Goal: Complete application form

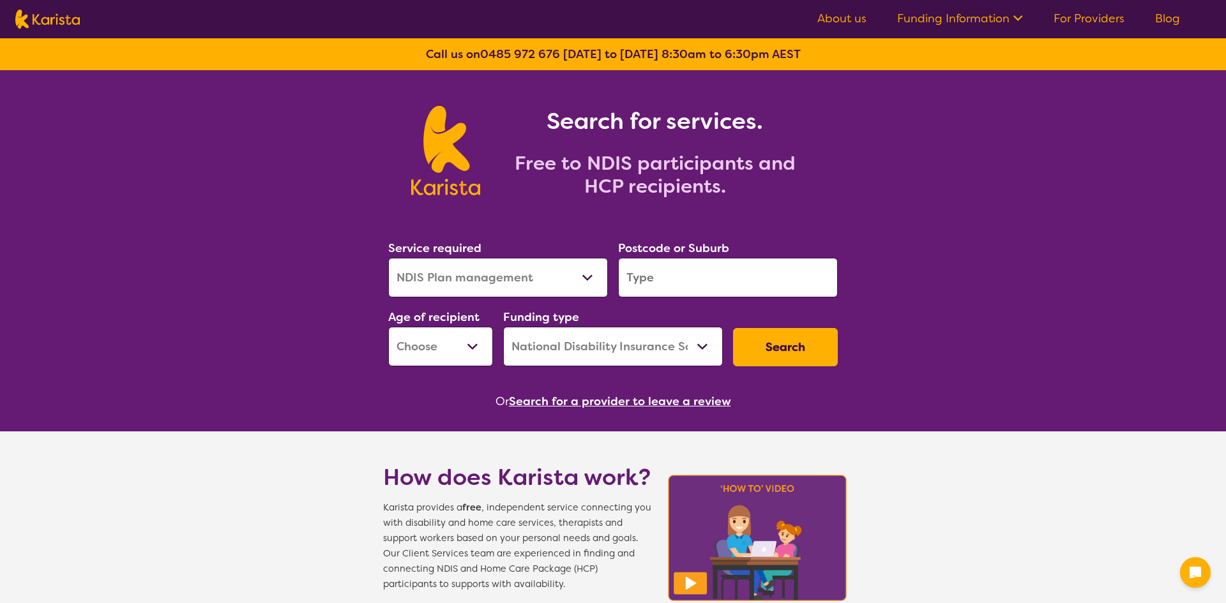
select select "NDIS Plan management"
select select "NDIS"
click at [590, 276] on select "Allied Health Assistant Assessment ([MEDICAL_DATA] or [MEDICAL_DATA]) Behaviour…" at bounding box center [498, 278] width 220 height 40
click at [668, 278] on input "search" at bounding box center [728, 278] width 220 height 40
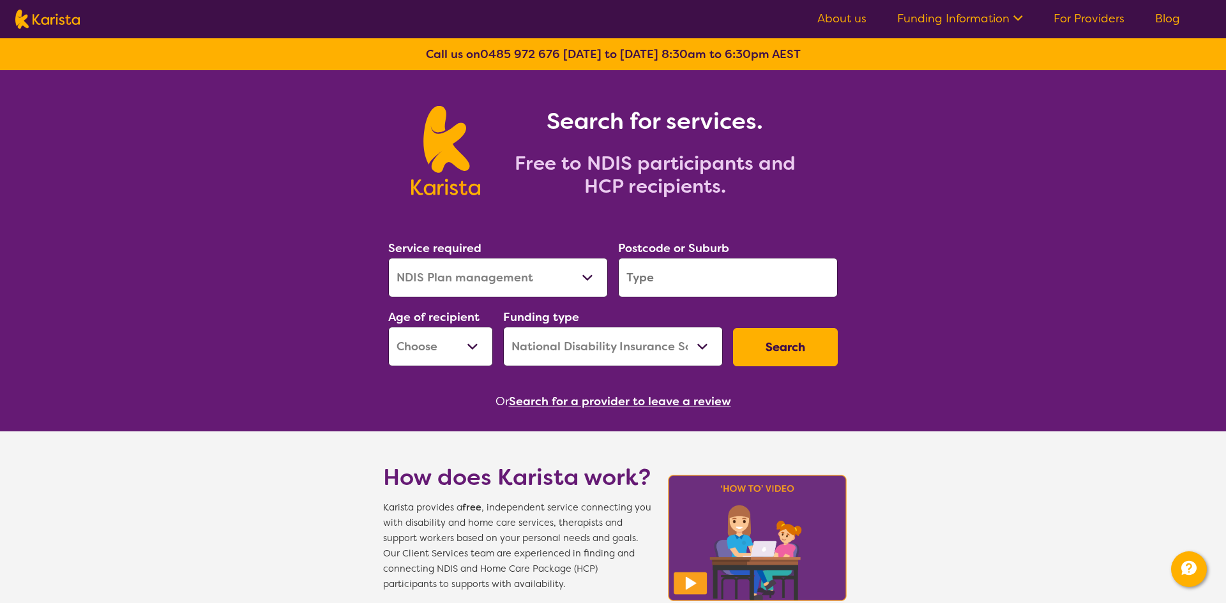
click at [666, 281] on input "search" at bounding box center [728, 278] width 220 height 40
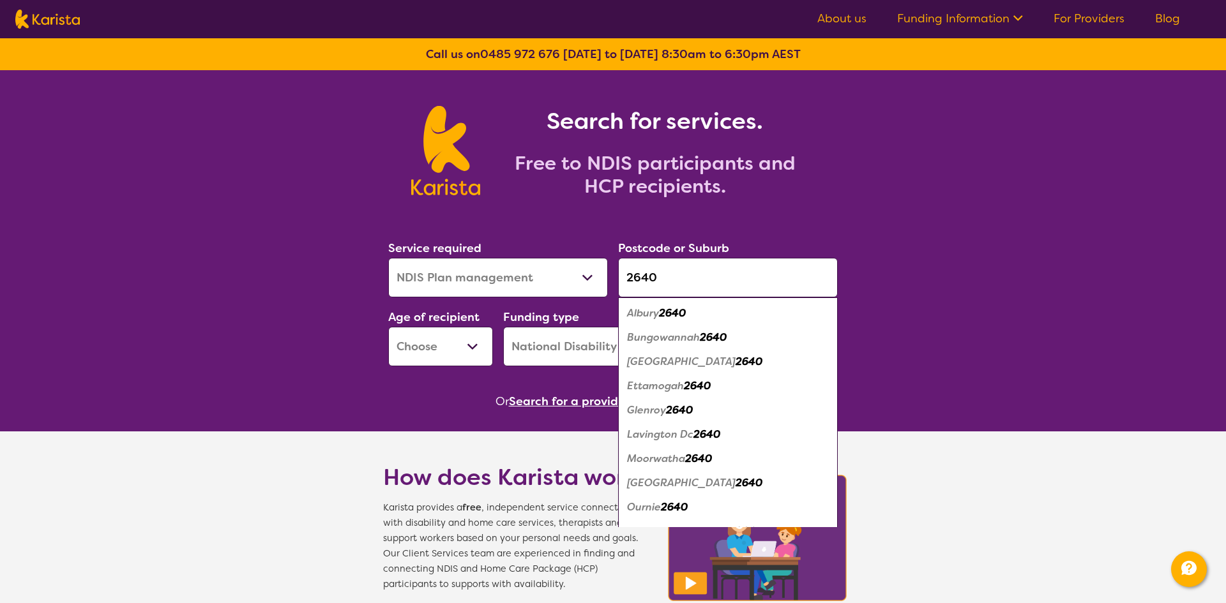
type input "2640"
click at [677, 316] on em "2640" at bounding box center [672, 312] width 27 height 13
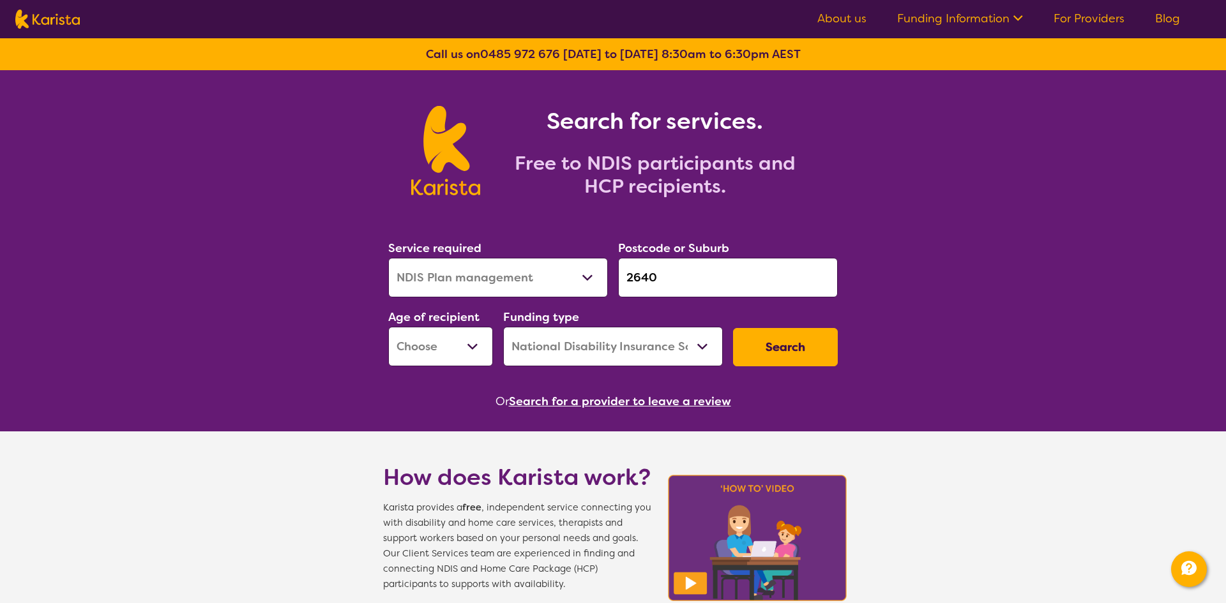
click at [476, 348] on select "Early Childhood - 0 to 9 Child - 10 to 11 Adolescent - 12 to 17 Adult - 18 to 6…" at bounding box center [440, 347] width 105 height 40
select select "AD"
click at [388, 327] on select "Early Childhood - 0 to 9 Child - 10 to 11 Adolescent - 12 to 17 Adult - 18 to 6…" at bounding box center [440, 347] width 105 height 40
click at [703, 345] on select "Home Care Package (HCP) National Disability Insurance Scheme (NDIS) I don't know" at bounding box center [613, 347] width 220 height 40
click at [503, 327] on select "Home Care Package (HCP) National Disability Insurance Scheme (NDIS) I don't know" at bounding box center [613, 347] width 220 height 40
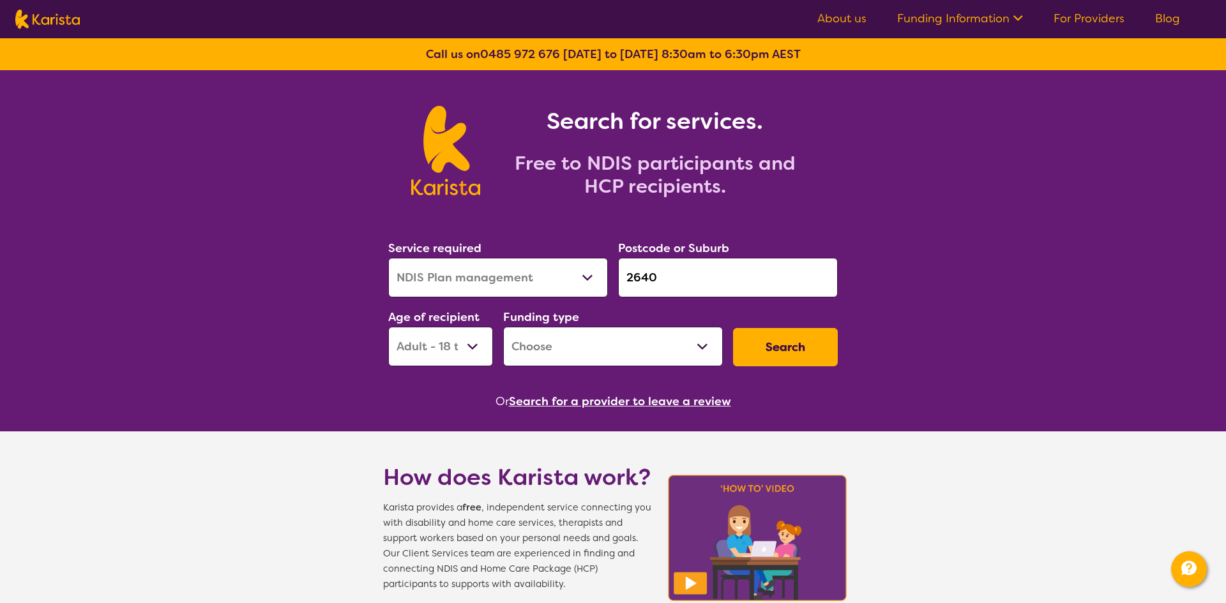
click at [702, 344] on select "Home Care Package (HCP) National Disability Insurance Scheme (NDIS) I don't know" at bounding box center [613, 347] width 220 height 40
select select "i-don-t-know"
click at [503, 327] on select "Home Care Package (HCP) National Disability Insurance Scheme (NDIS) I don't know" at bounding box center [613, 347] width 220 height 40
click at [801, 349] on button "Search" at bounding box center [785, 347] width 105 height 38
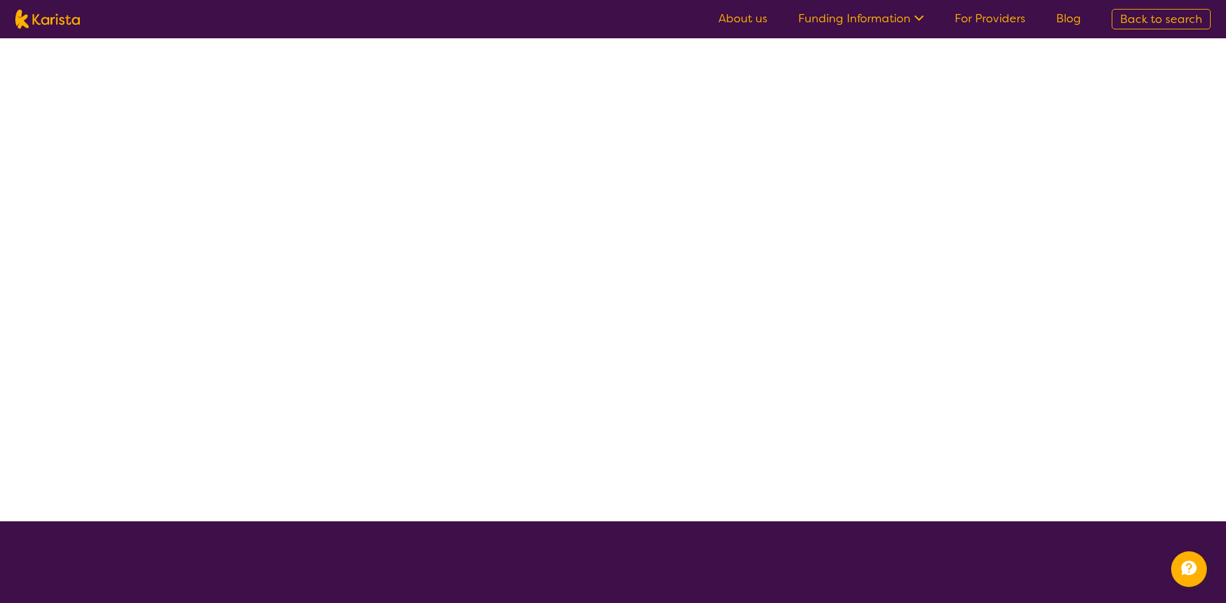
select select "NDIS Plan management"
select select "AD"
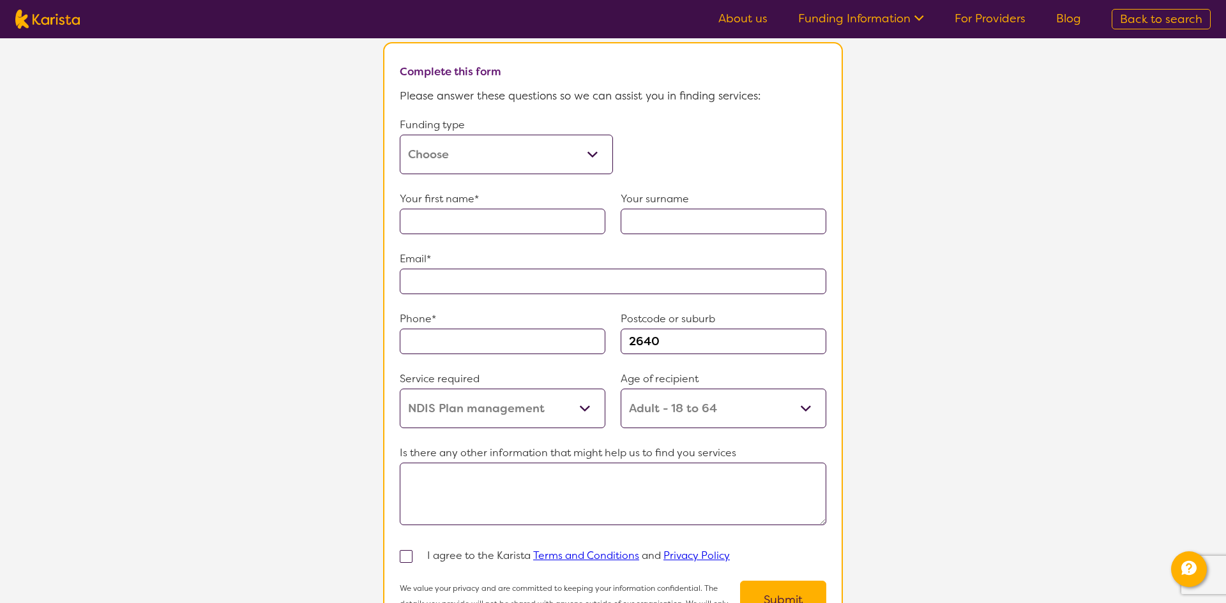
scroll to position [715, 0]
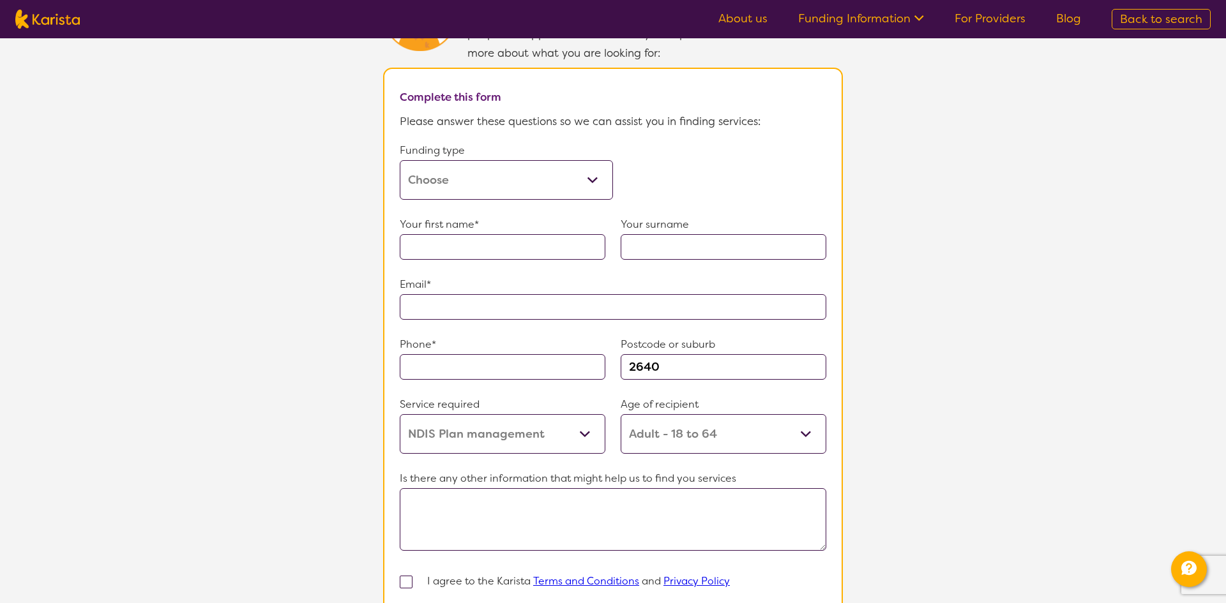
click at [591, 170] on select "Home Care Package (HCP) Home Care Package - Level 1 Home Care Package - Level 2…" at bounding box center [506, 180] width 213 height 40
select select "NDIS"
click at [400, 160] on select "Home Care Package (HCP) Home Care Package - Level 1 Home Care Package - Level 2…" at bounding box center [506, 180] width 213 height 40
click at [508, 241] on input "text" at bounding box center [503, 247] width 206 height 26
type input "[PERSON_NAME]"
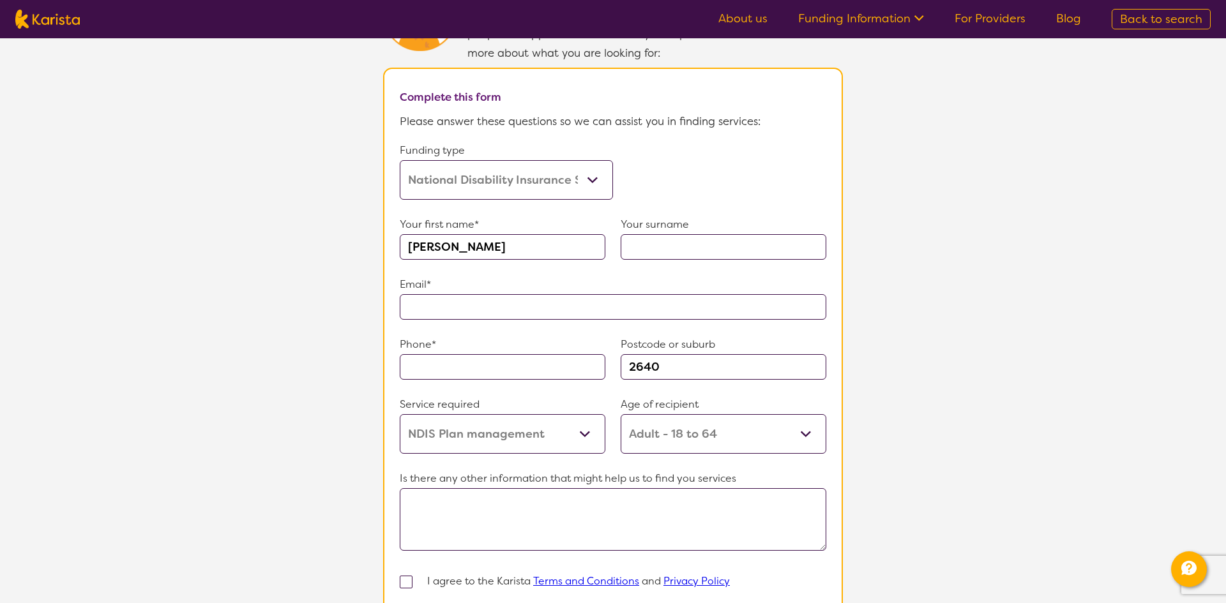
click at [649, 235] on input "text" at bounding box center [724, 247] width 206 height 26
type input "[PERSON_NAME]"
click at [503, 294] on input "text" at bounding box center [613, 307] width 427 height 26
type input "**********"
click at [488, 357] on input "text" at bounding box center [503, 367] width 206 height 26
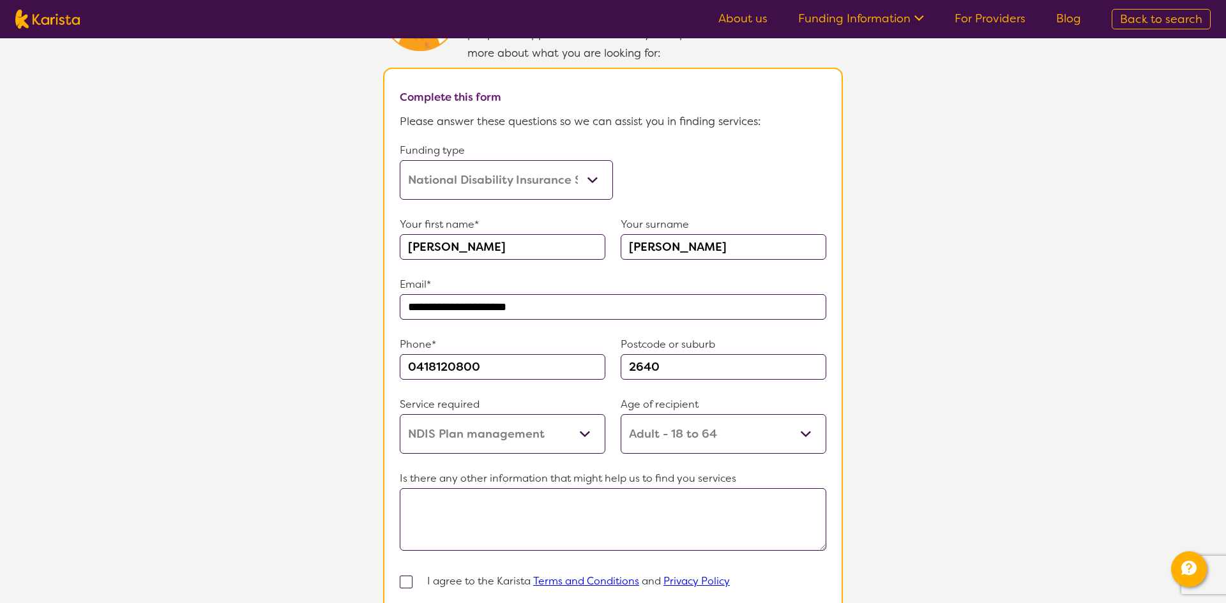
type input "0418120800"
click at [460, 504] on textarea at bounding box center [613, 519] width 427 height 63
click at [560, 504] on textarea "HI, I'm dealing with [PERSON_NAME] Local" at bounding box center [613, 519] width 427 height 63
click at [619, 510] on textarea "HI, I'm dealing with [PERSON_NAME] Local" at bounding box center [613, 519] width 427 height 63
click at [576, 501] on textarea "HI, I'm dealing with [PERSON_NAME] Local" at bounding box center [613, 519] width 427 height 63
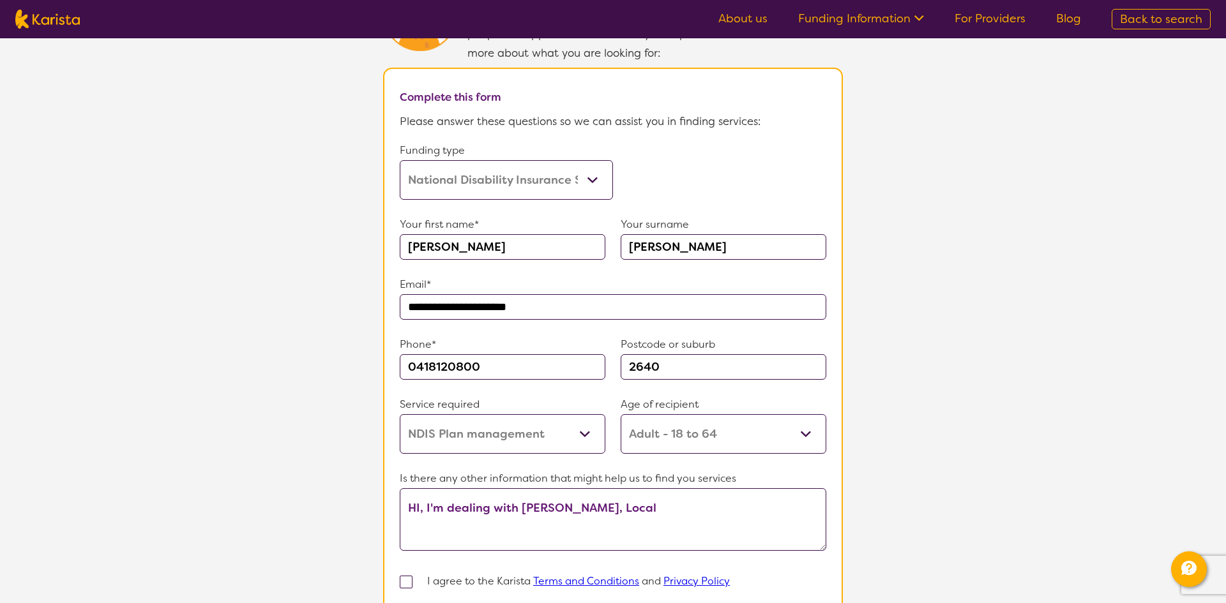
click at [626, 502] on textarea "HI, I'm dealing with [PERSON_NAME], Local" at bounding box center [613, 519] width 427 height 63
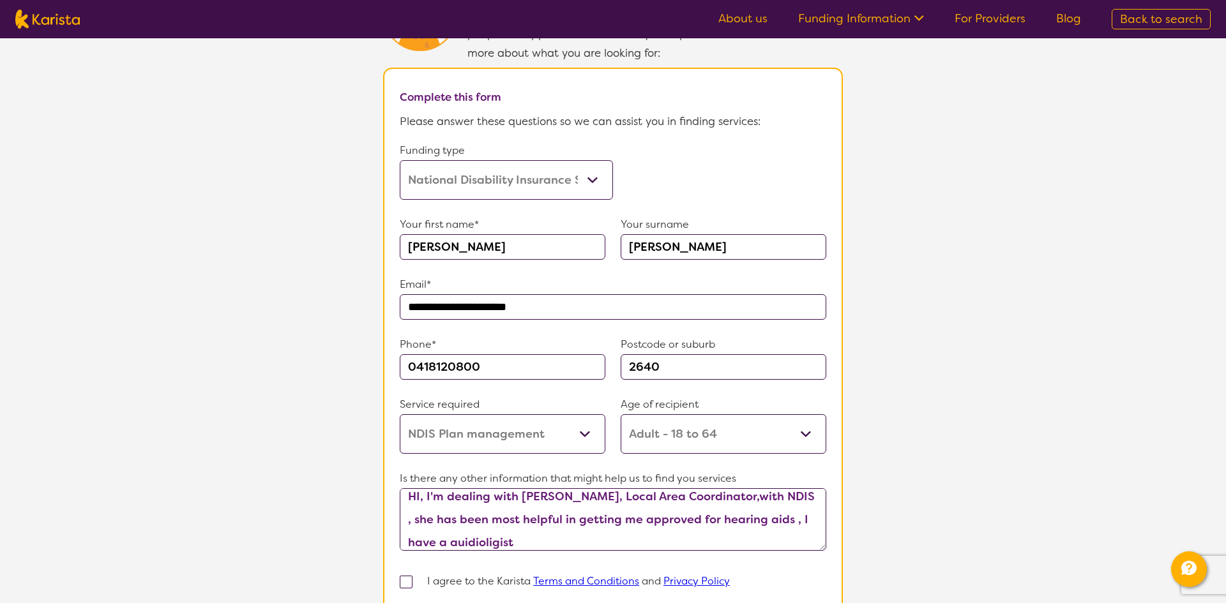
click at [449, 532] on textarea "HI, I'm dealing with [PERSON_NAME], Local Area Coordinator,with NDIS , she has …" at bounding box center [613, 519] width 427 height 63
click at [483, 534] on textarea "HI, I'm dealing with [PERSON_NAME], Local Area Coordinator,with NDIS , she has …" at bounding box center [613, 519] width 427 height 63
type textarea "HI, I'm dealing with [PERSON_NAME], Local Area Coordinator,with NDIS , she has …"
click at [905, 447] on section "**********" at bounding box center [613, 312] width 1226 height 733
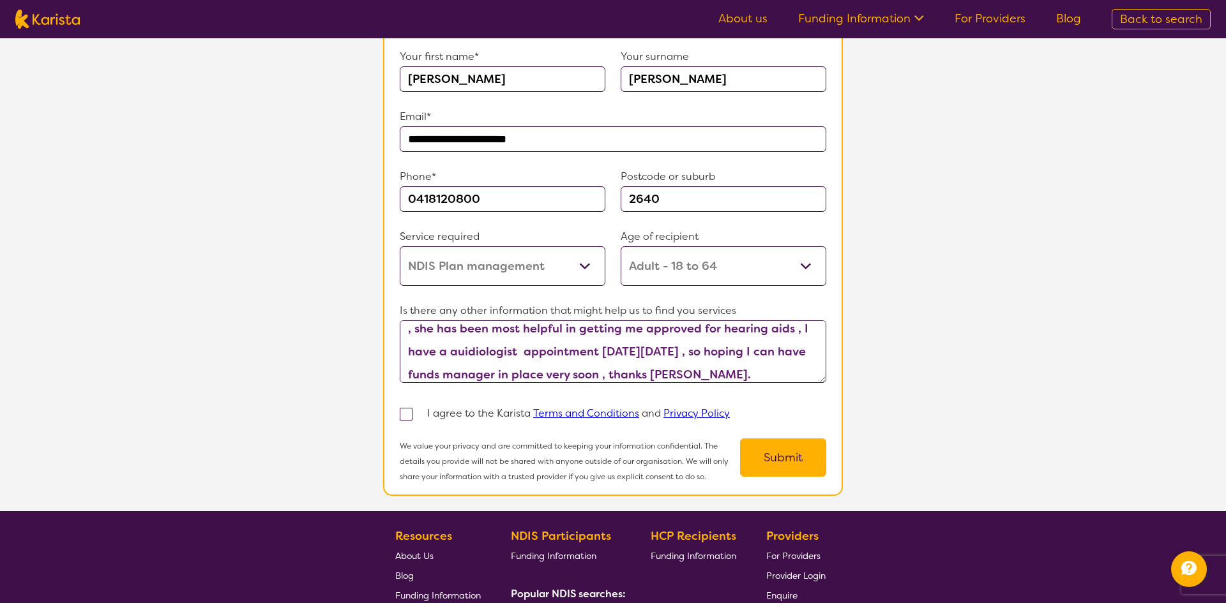
scroll to position [894, 0]
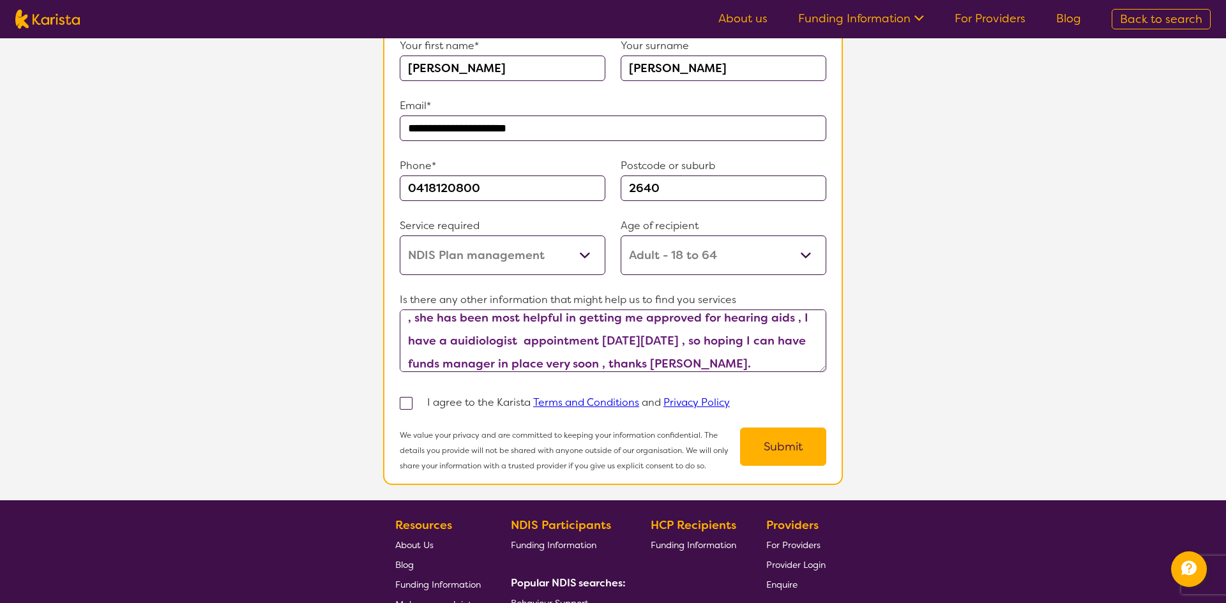
click at [803, 446] on button "Submit" at bounding box center [783, 447] width 86 height 38
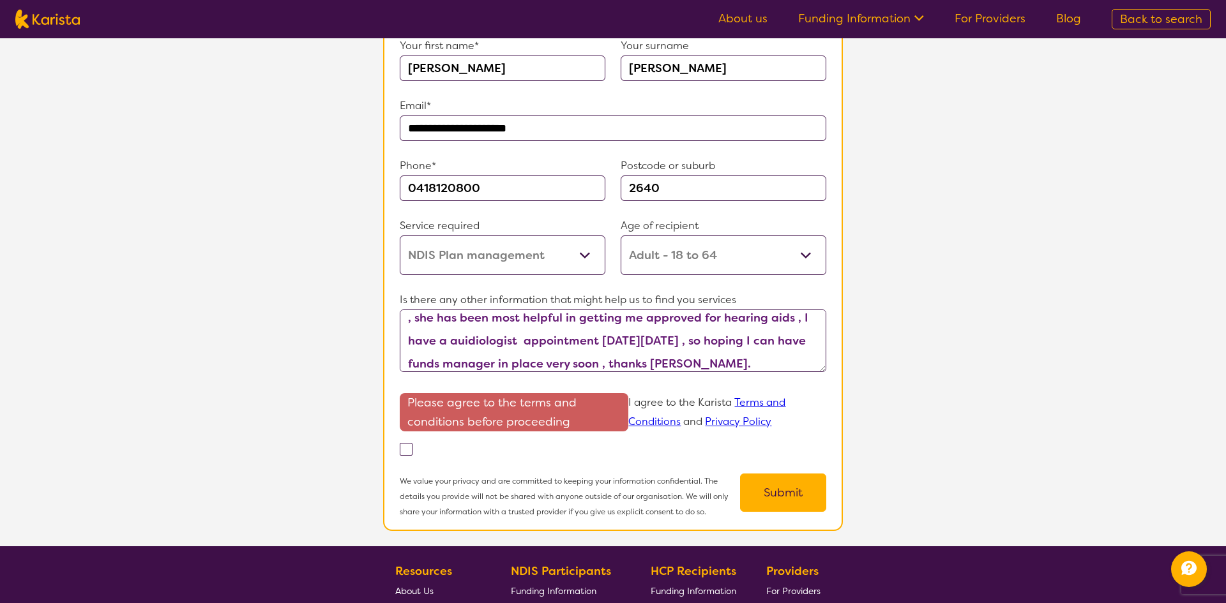
click at [402, 443] on span at bounding box center [406, 449] width 13 height 13
click at [419, 444] on input "checkbox" at bounding box center [423, 448] width 8 height 8
checkbox input "true"
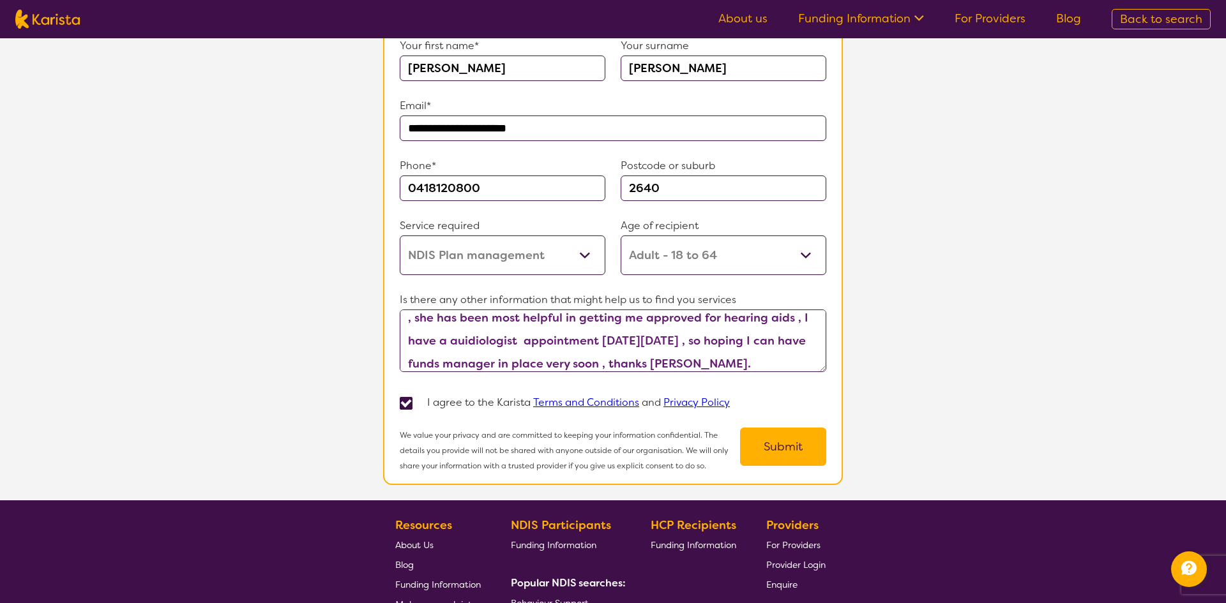
click at [776, 432] on button "Submit" at bounding box center [783, 447] width 86 height 38
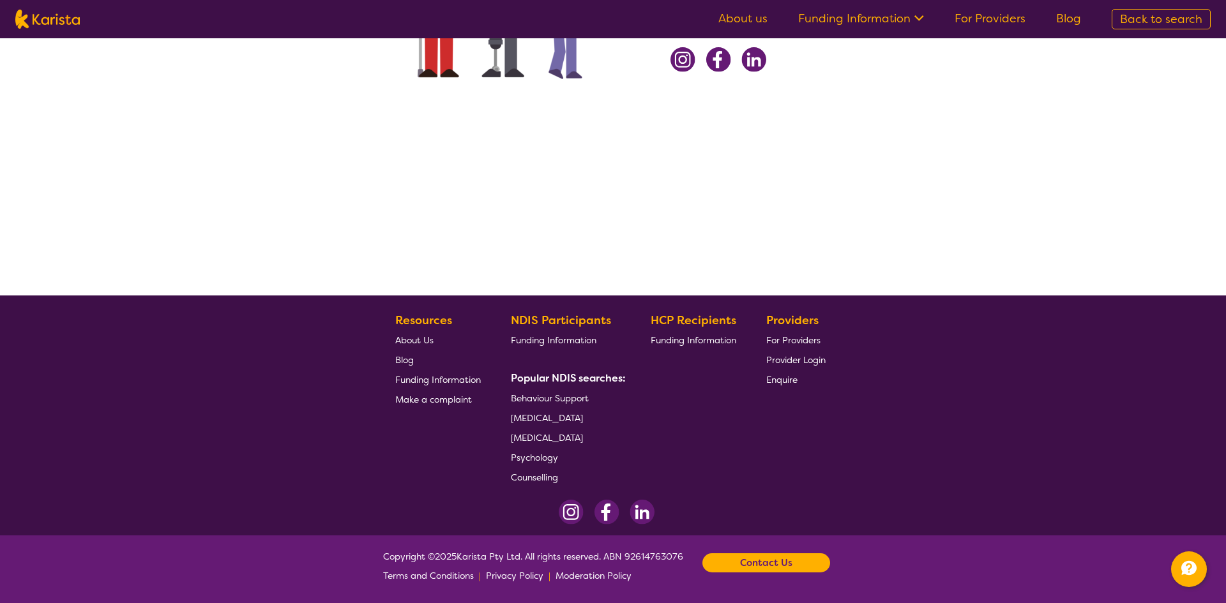
scroll to position [226, 0]
